Goal: Task Accomplishment & Management: Use online tool/utility

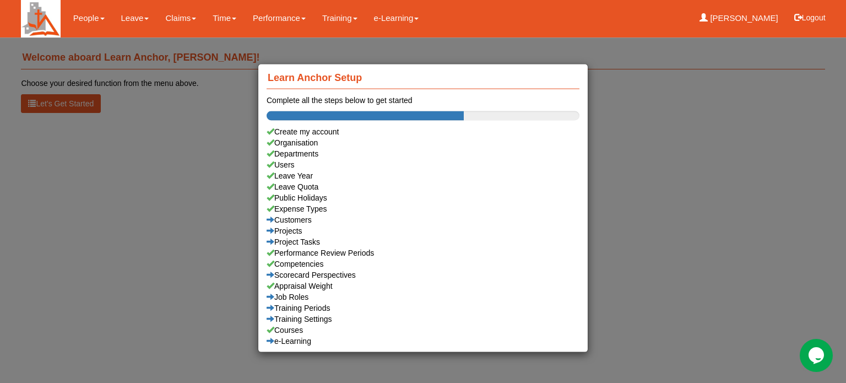
click at [133, 17] on div "Learn Anchor Setup Complete all the steps below to get started Create my accoun…" at bounding box center [423, 191] width 846 height 383
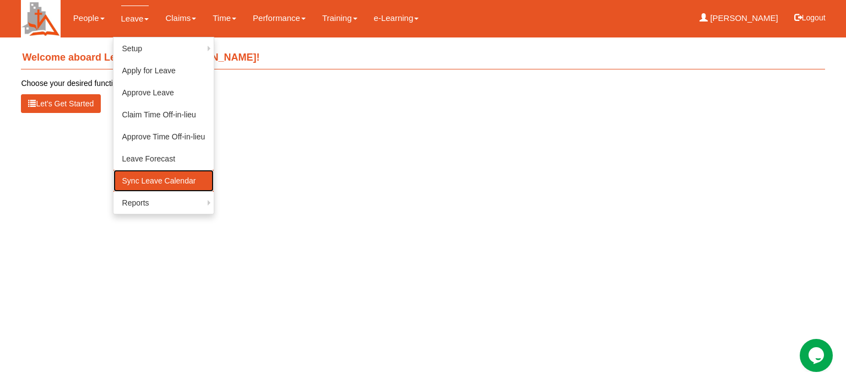
click at [141, 181] on link "Sync Leave Calendar" at bounding box center [164, 181] width 101 height 22
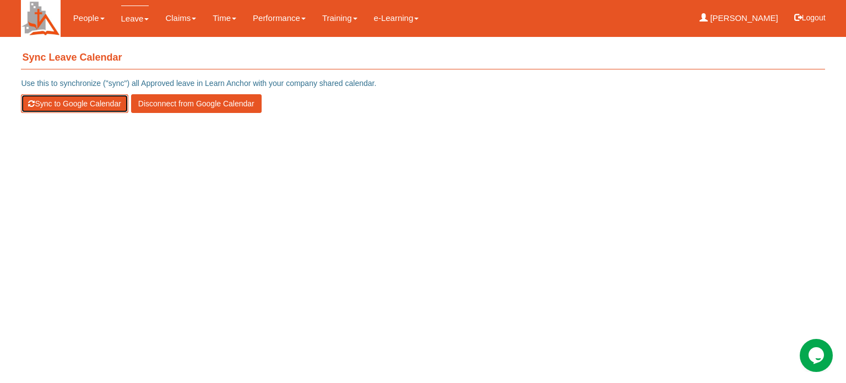
click at [50, 104] on button "Sync to Google Calendar" at bounding box center [74, 103] width 107 height 19
